Goal: Task Accomplishment & Management: Use online tool/utility

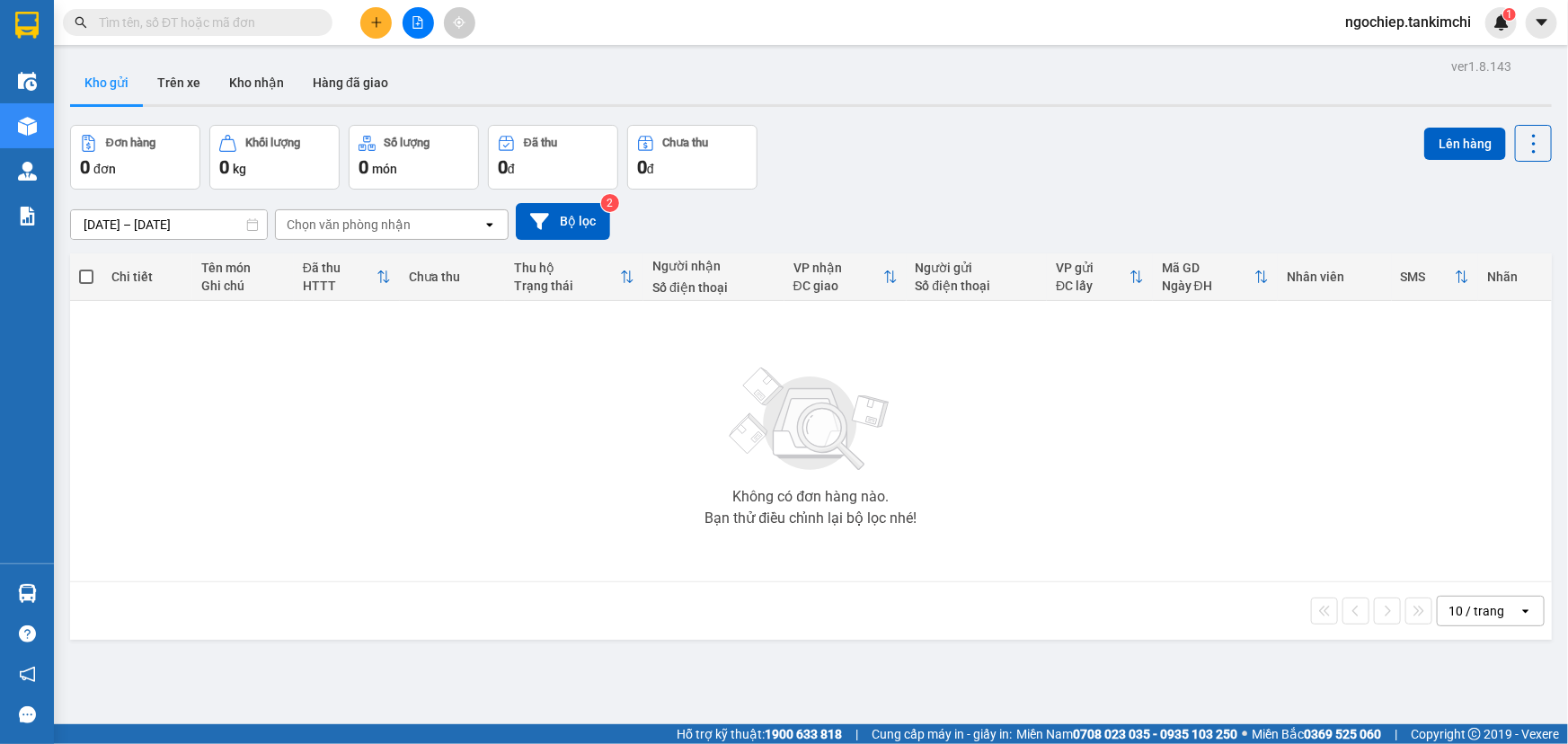
click at [240, 16] on input "text" at bounding box center [205, 23] width 212 height 20
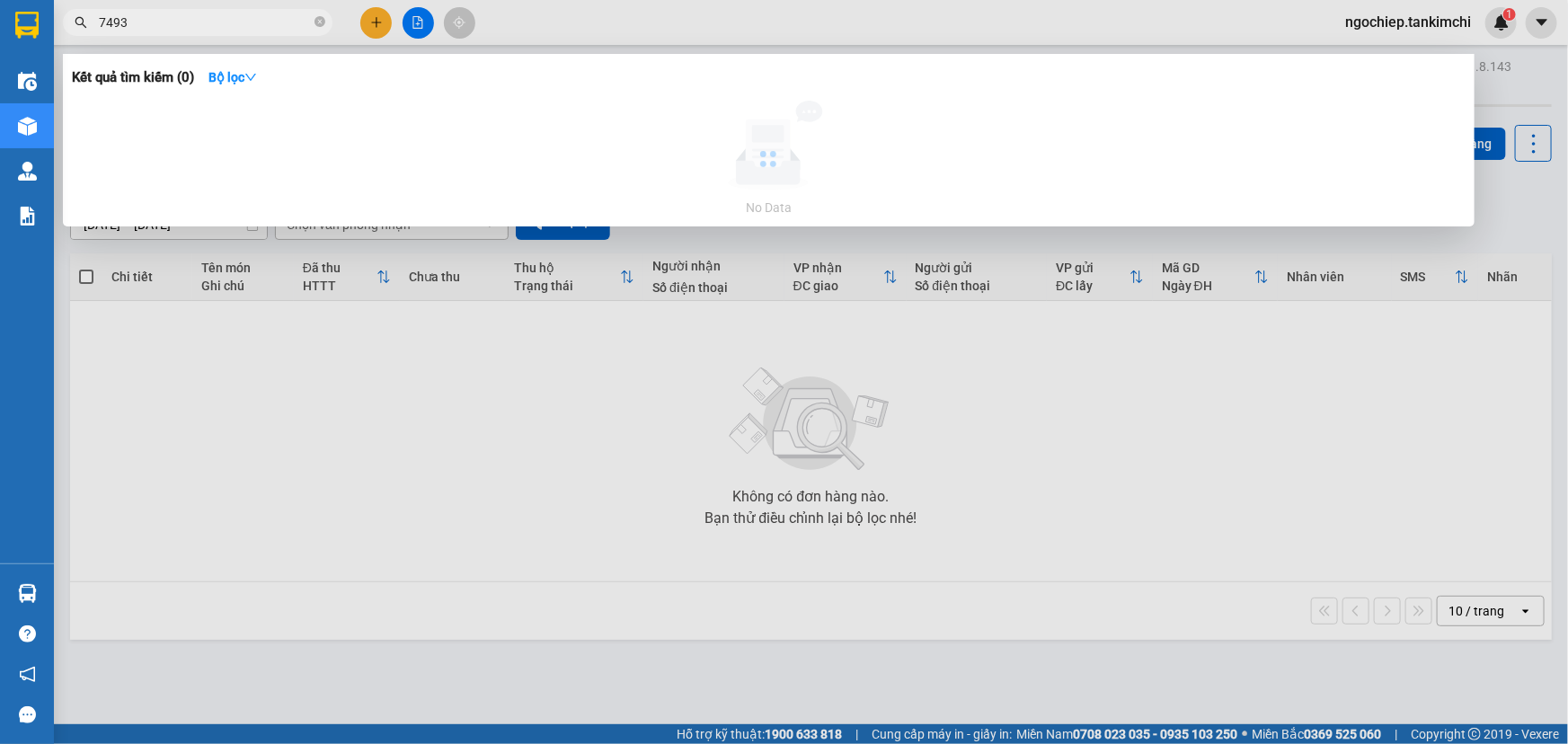
type input "7493"
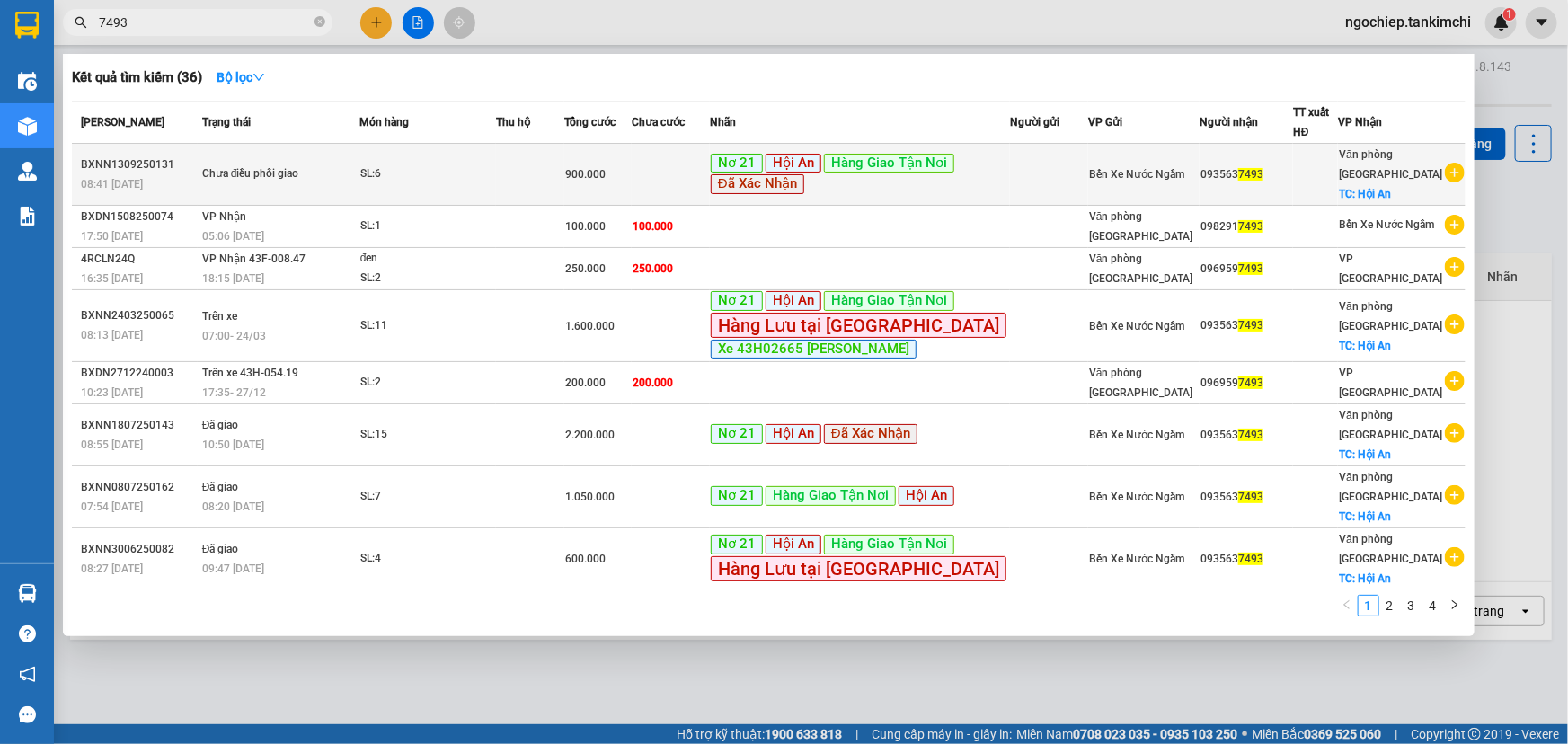
click at [710, 176] on td at bounding box center [670, 174] width 78 height 62
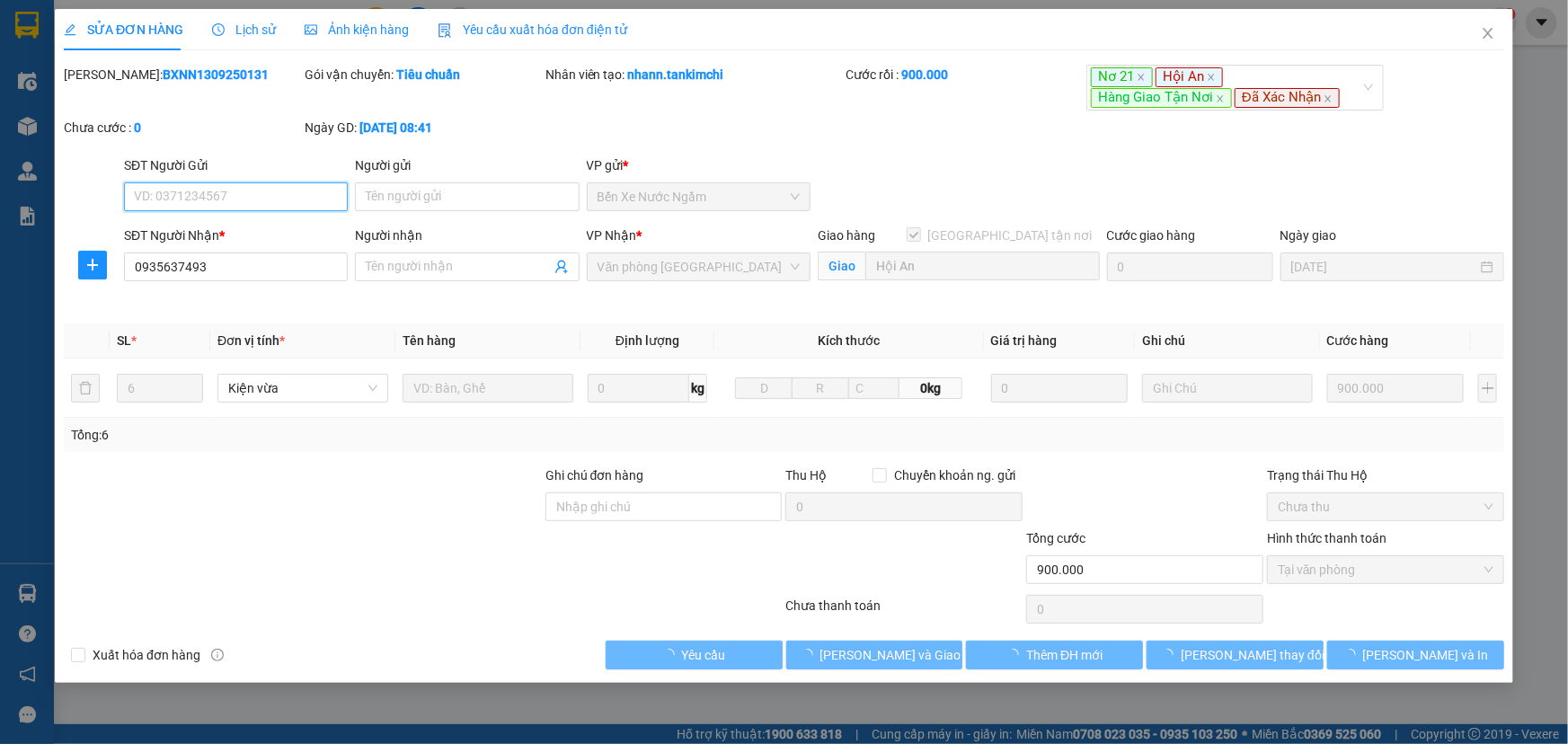
type input "0935637493"
checkbox input "true"
type input "Hội An"
type input "900.000"
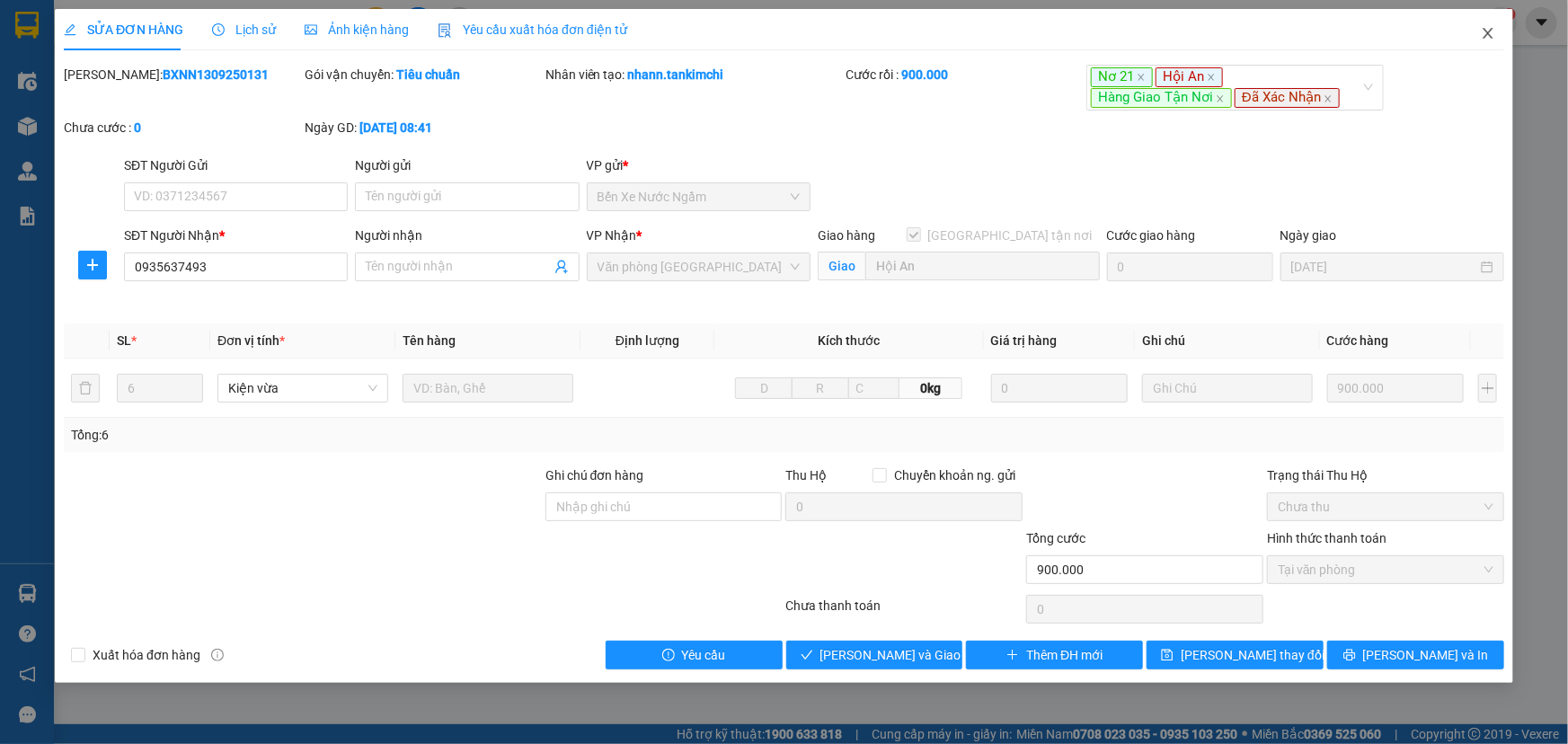
click at [1496, 36] on span "Close" at bounding box center [1488, 34] width 51 height 51
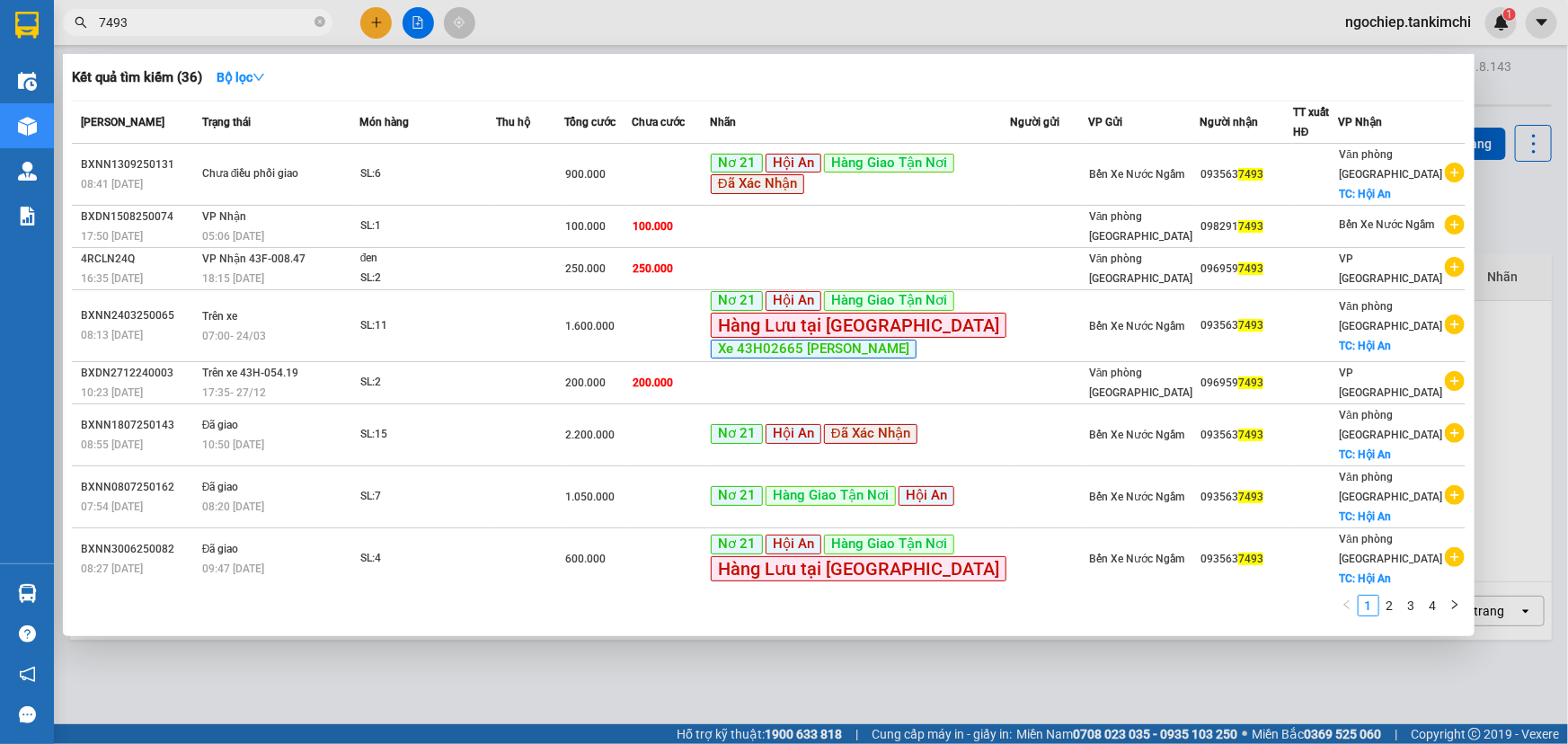
click at [167, 26] on input "7493" at bounding box center [205, 23] width 212 height 20
